Goal: Task Accomplishment & Management: Manage account settings

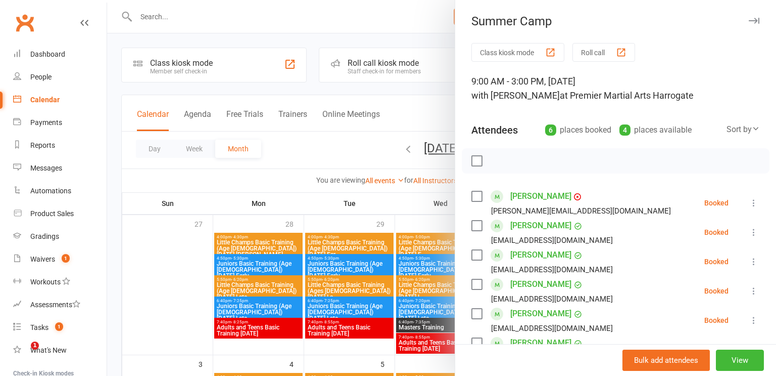
click at [206, 22] on div at bounding box center [441, 188] width 669 height 376
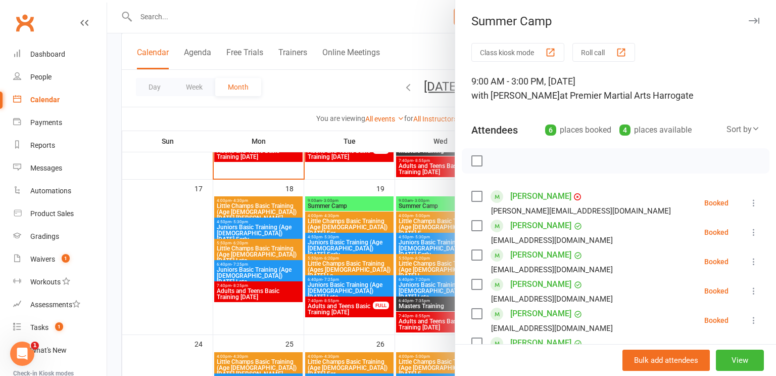
scroll to position [81, 0]
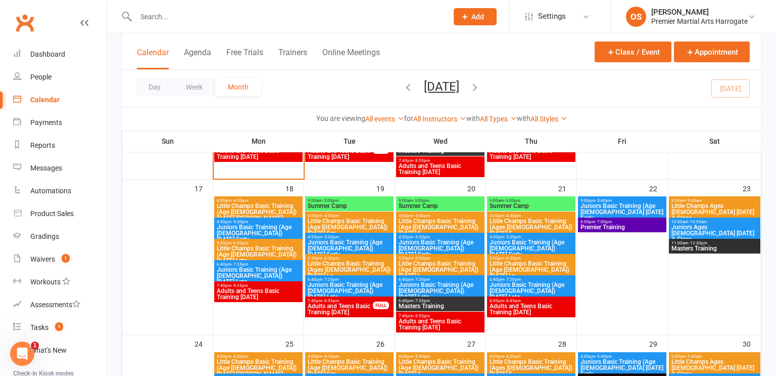
click at [204, 20] on input "text" at bounding box center [287, 17] width 308 height 14
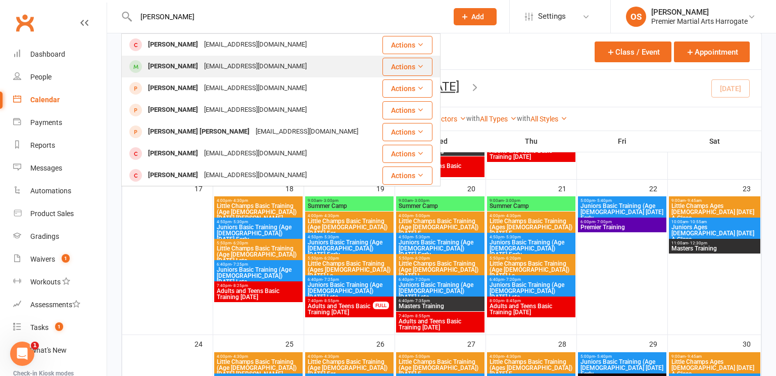
type input "[PERSON_NAME]"
click at [176, 69] on div "[PERSON_NAME]" at bounding box center [173, 66] width 56 height 15
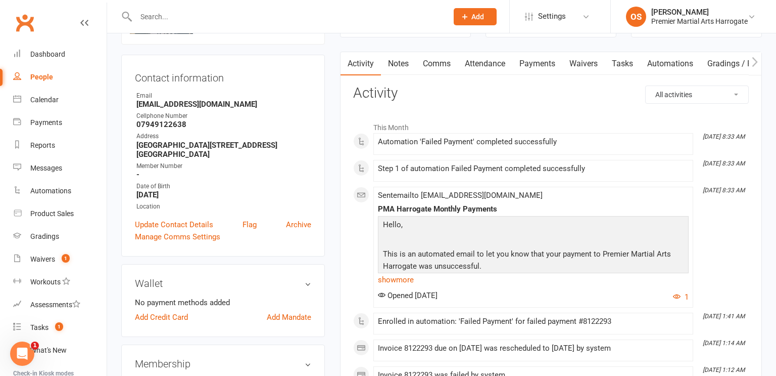
scroll to position [81, 0]
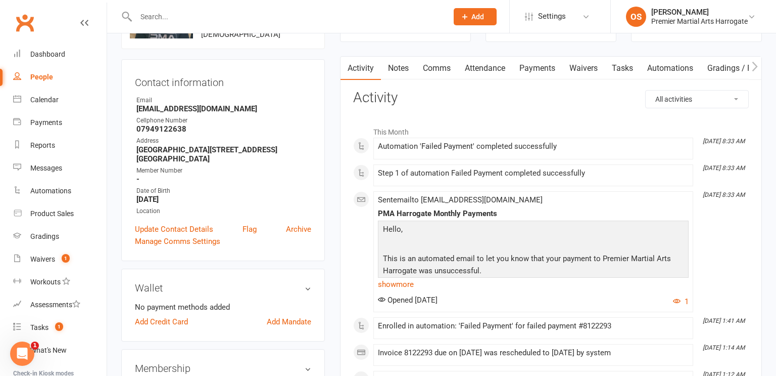
click at [542, 68] on link "Payments" at bounding box center [537, 68] width 50 height 23
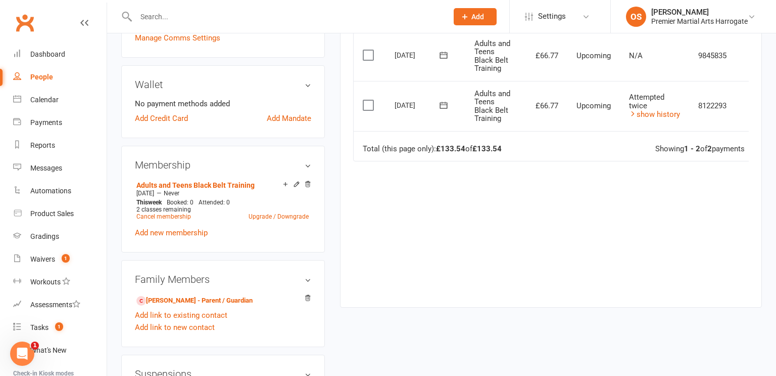
scroll to position [289, 0]
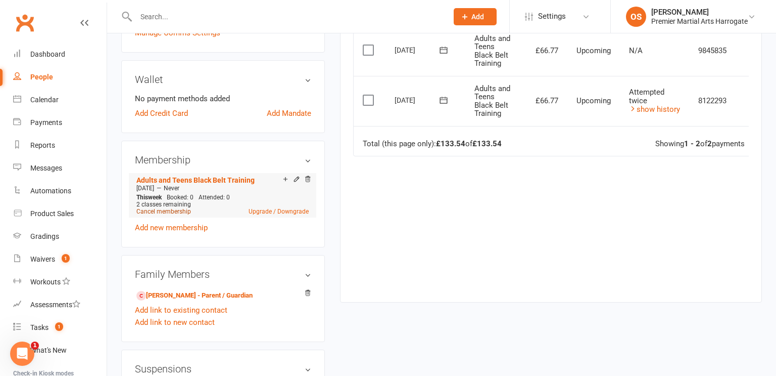
click at [177, 209] on link "Cancel membership" at bounding box center [163, 211] width 55 height 7
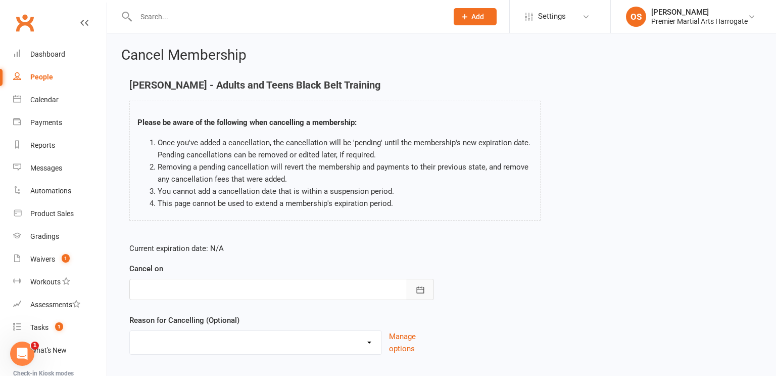
click at [422, 294] on icon "button" at bounding box center [420, 290] width 10 height 10
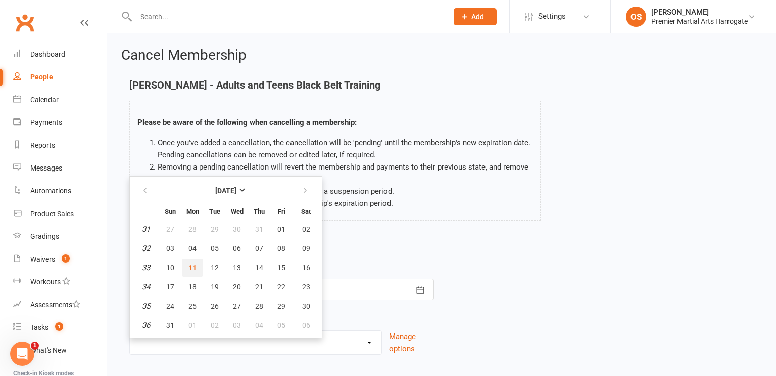
click at [189, 264] on span "11" at bounding box center [193, 267] width 8 height 8
type input "[DATE]"
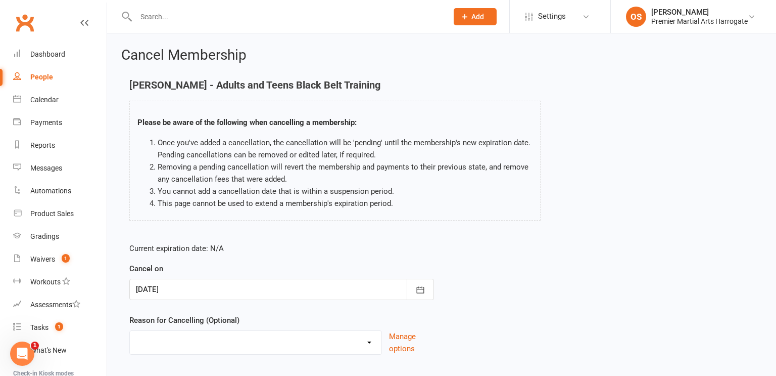
scroll to position [60, 0]
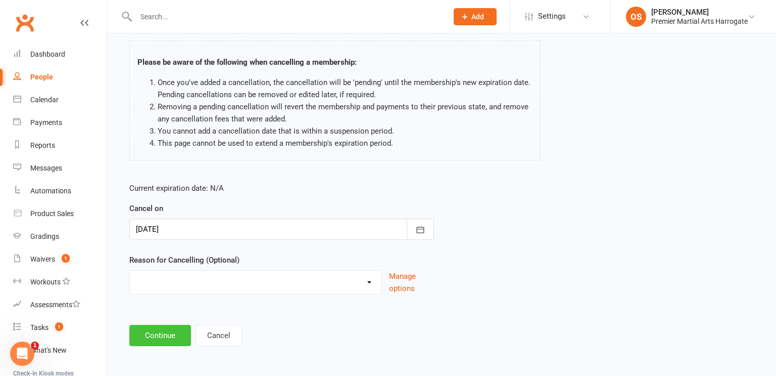
click at [174, 329] on button "Continue" at bounding box center [160, 334] width 62 height 21
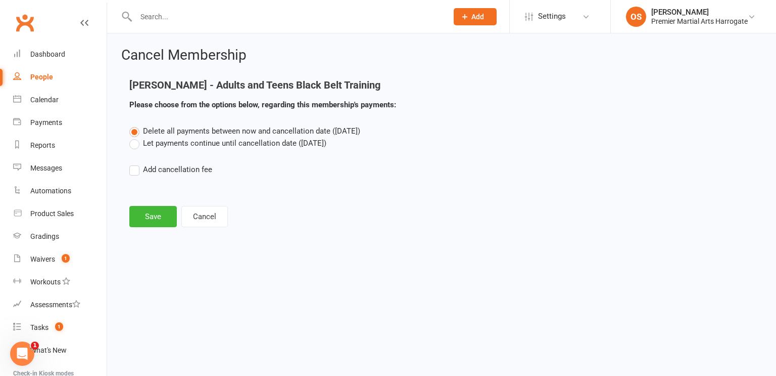
scroll to position [0, 0]
click at [148, 221] on button "Save" at bounding box center [153, 216] width 48 height 21
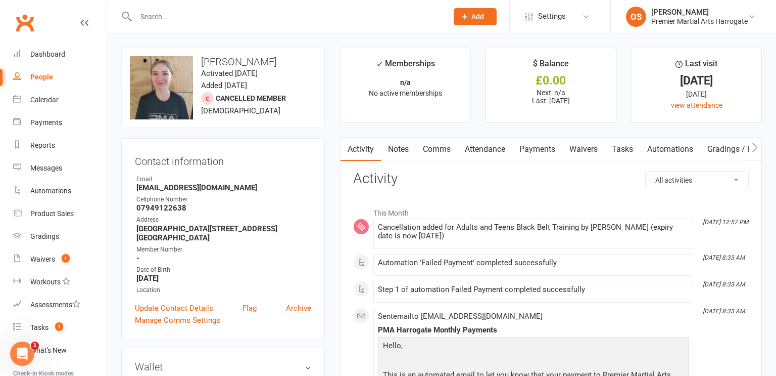
click at [586, 150] on link "Waivers" at bounding box center [584, 148] width 42 height 23
